Goal: Check status

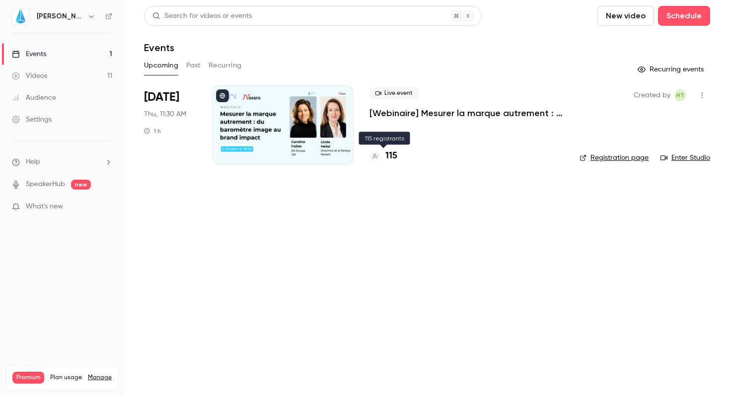
click at [387, 154] on h4 "115" at bounding box center [391, 155] width 12 height 13
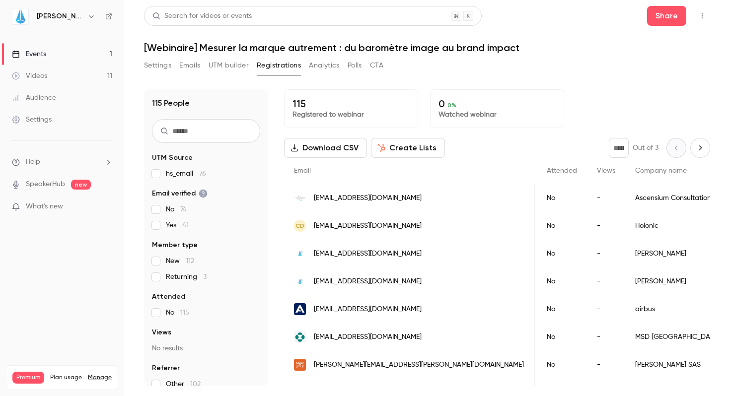
click at [699, 153] on button "Next page" at bounding box center [700, 148] width 20 height 20
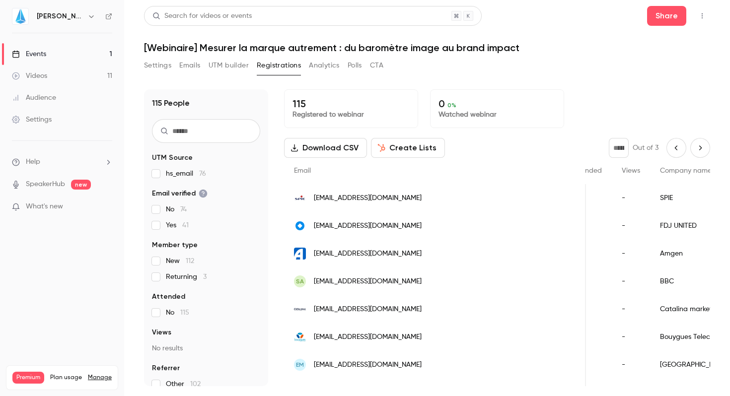
click at [700, 147] on button "Next page" at bounding box center [700, 148] width 20 height 20
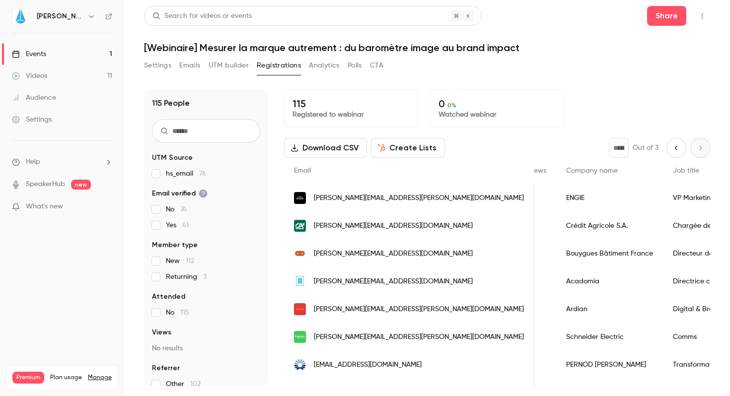
click at [671, 151] on icon "Previous page" at bounding box center [676, 148] width 11 height 8
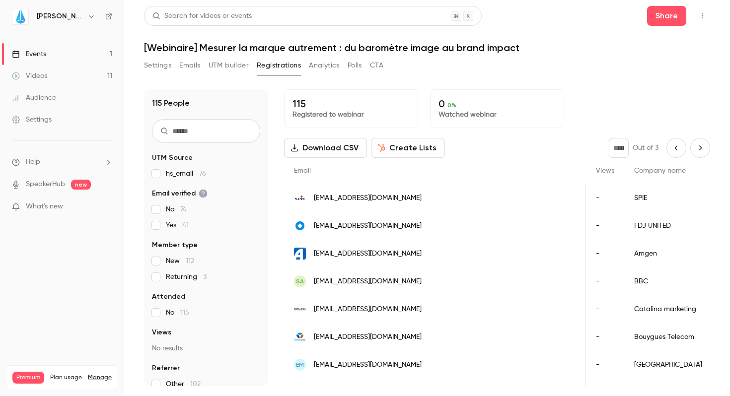
click at [696, 149] on icon "Next page" at bounding box center [700, 148] width 11 height 8
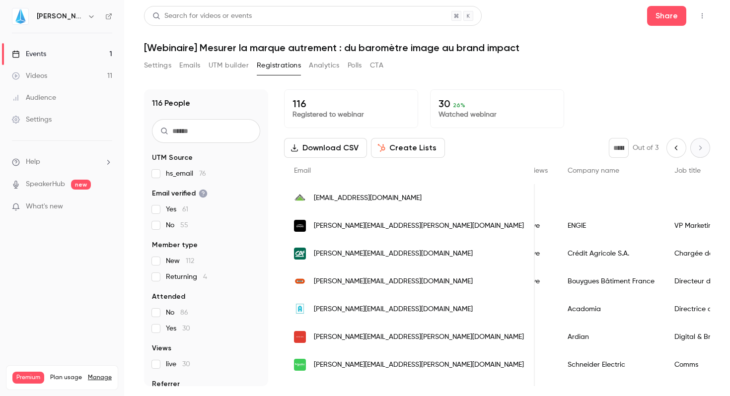
click at [674, 145] on icon "Previous page" at bounding box center [676, 148] width 11 height 8
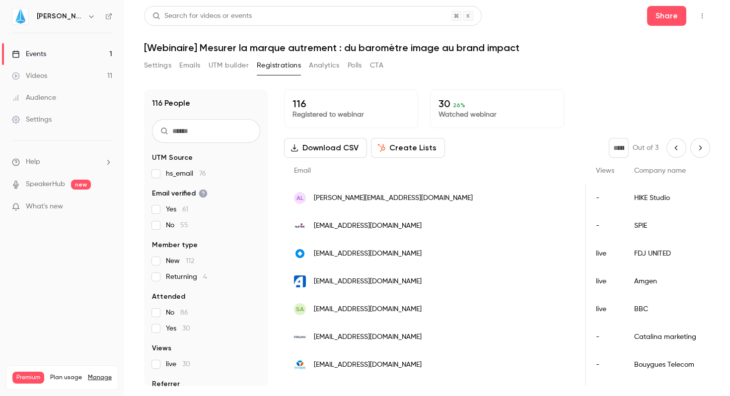
click at [673, 143] on button "Previous page" at bounding box center [676, 148] width 20 height 20
type input "*"
